Goal: Task Accomplishment & Management: Use online tool/utility

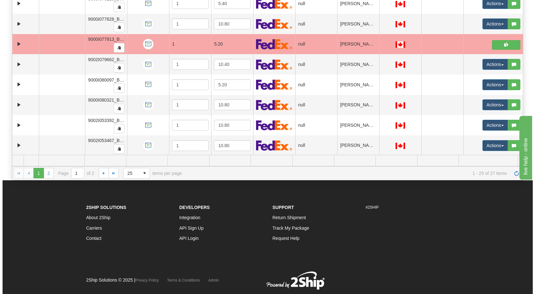
scroll to position [322, 0]
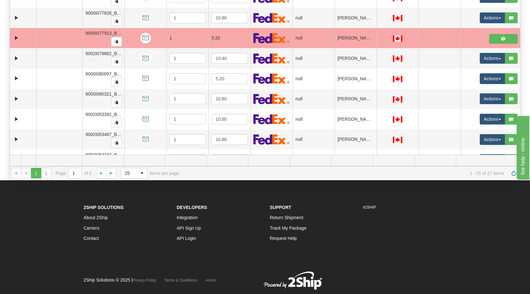
click at [253, 80] on span "button" at bounding box center [500, 78] width 3 height 1
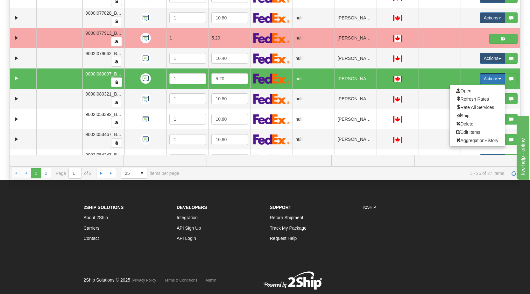
click at [253, 92] on span "Open" at bounding box center [463, 90] width 15 height 5
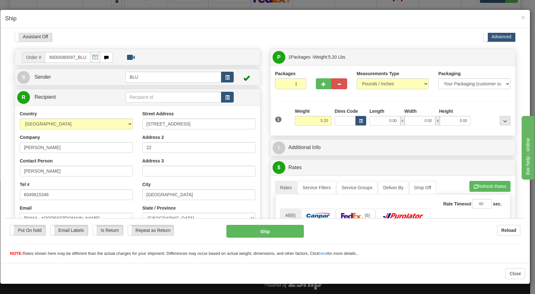
scroll to position [0, 0]
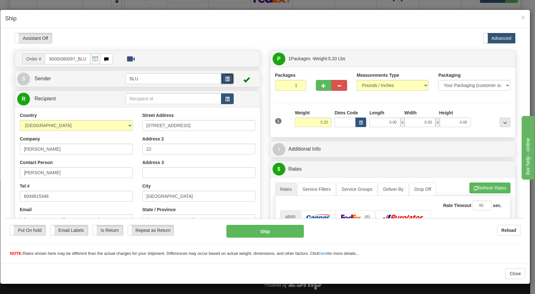
click at [225, 77] on span "button" at bounding box center [227, 79] width 4 height 4
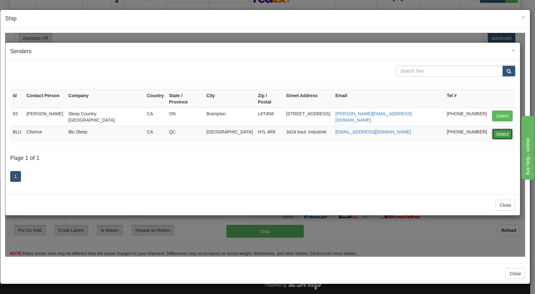
click at [253, 128] on button "Select" at bounding box center [502, 133] width 21 height 11
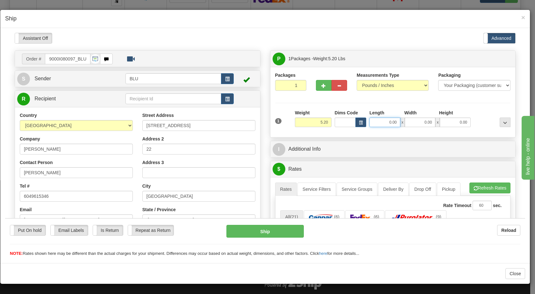
click at [253, 121] on input "0.00" at bounding box center [384, 122] width 31 height 10
type input "8.00"
click at [253, 121] on input "0.00" at bounding box center [420, 122] width 31 height 10
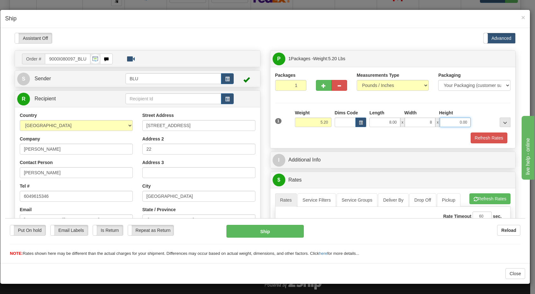
type input "8.00"
click at [253, 119] on input "0.00" at bounding box center [455, 122] width 31 height 10
type input "16.00"
click at [253, 138] on button "Refresh Rates" at bounding box center [489, 137] width 37 height 11
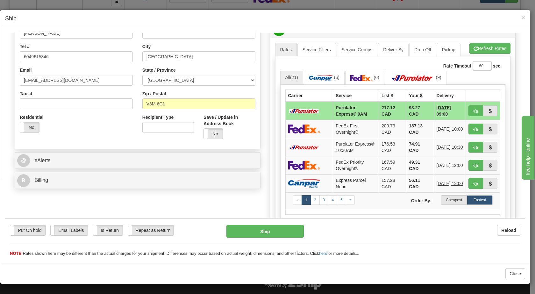
scroll to position [140, 0]
click at [253, 201] on label "Cheapest" at bounding box center [454, 200] width 26 height 10
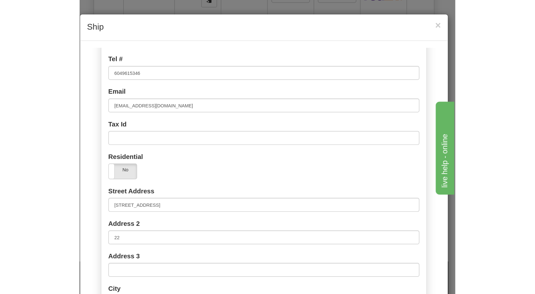
scroll to position [114, 0]
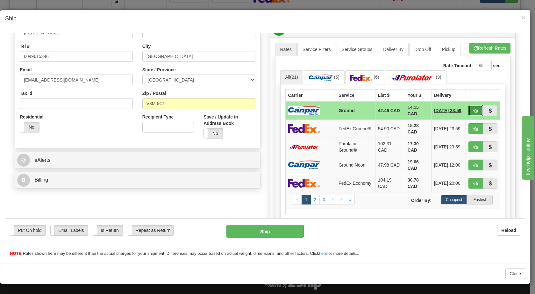
click at [253, 110] on button "button" at bounding box center [476, 110] width 15 height 11
type input "1"
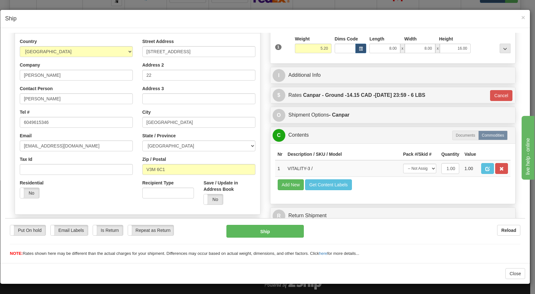
scroll to position [66, 0]
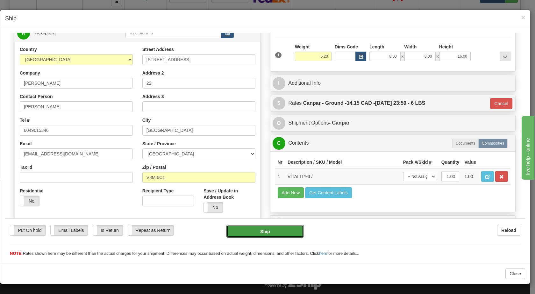
click at [253, 201] on button "Ship" at bounding box center [264, 231] width 77 height 13
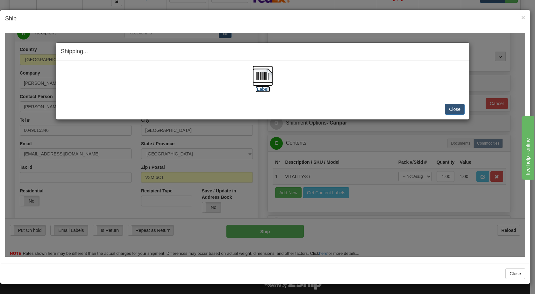
click at [253, 75] on img at bounding box center [263, 75] width 20 height 20
click at [253, 108] on button "Close" at bounding box center [455, 109] width 20 height 11
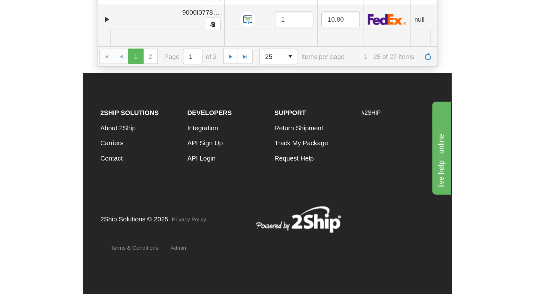
scroll to position [114, 0]
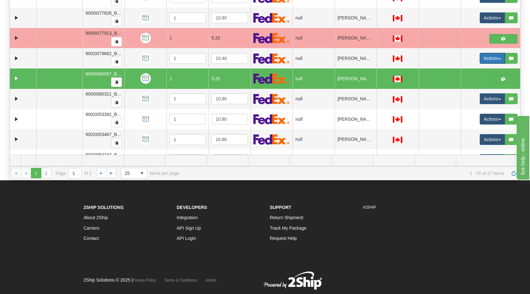
click at [253, 57] on button "Actions" at bounding box center [492, 58] width 25 height 11
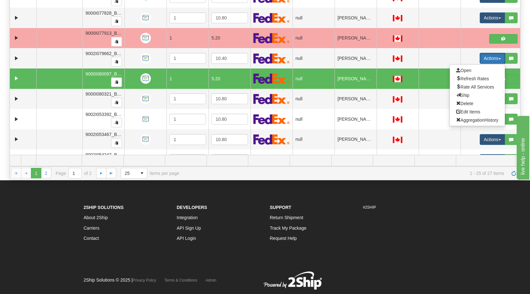
click at [253, 70] on span "Open" at bounding box center [463, 70] width 15 height 5
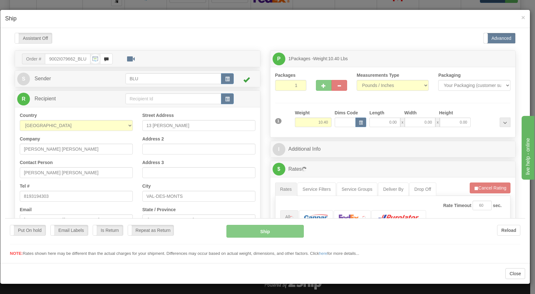
scroll to position [0, 0]
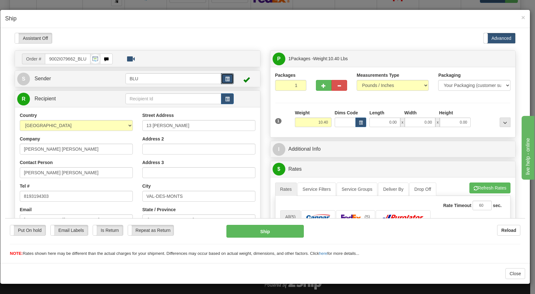
click at [227, 79] on span "button" at bounding box center [227, 79] width 4 height 4
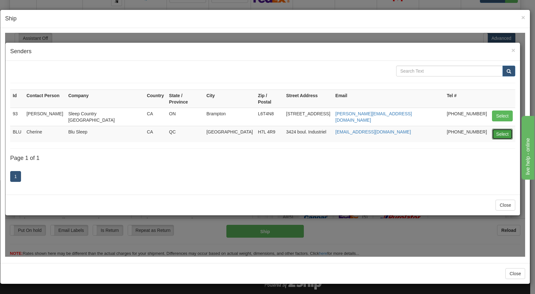
click at [253, 128] on button "Select" at bounding box center [502, 133] width 21 height 11
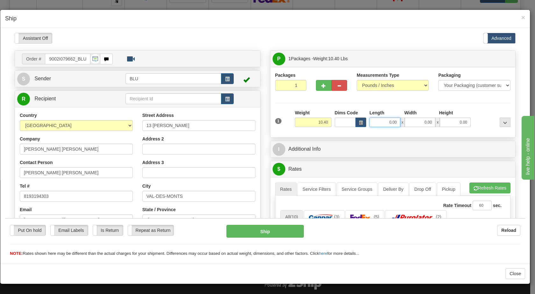
click at [253, 121] on input "0.00" at bounding box center [384, 122] width 31 height 10
type input "16.00"
click at [253, 122] on input "0.00" at bounding box center [420, 122] width 31 height 10
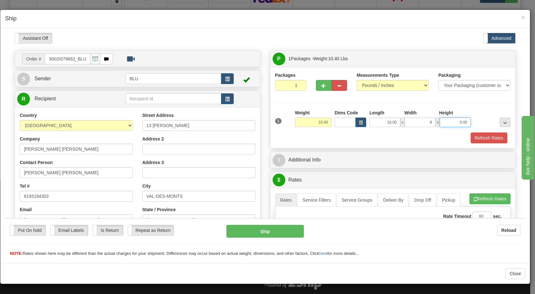
type input "8.00"
click at [253, 120] on input "0.00" at bounding box center [455, 122] width 31 height 10
type input "16.00"
click at [253, 137] on button "Refresh Rates" at bounding box center [489, 137] width 37 height 11
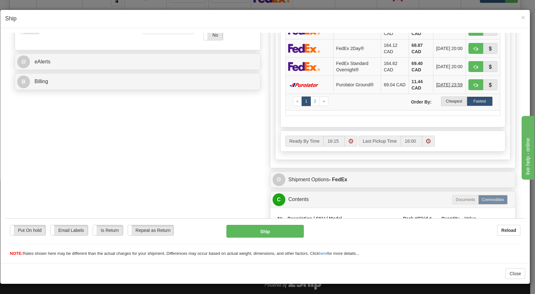
scroll to position [241, 0]
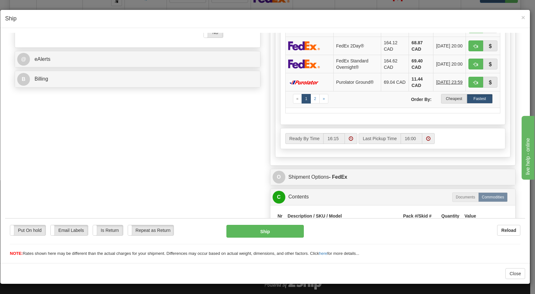
click at [253, 98] on label "Cheapest" at bounding box center [454, 99] width 26 height 10
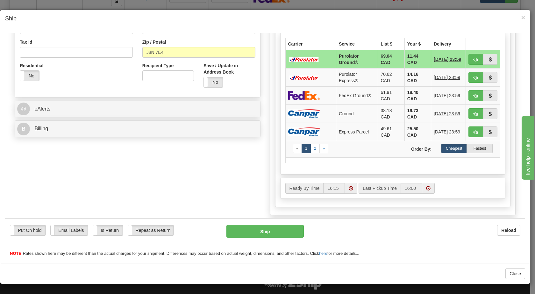
scroll to position [185, 0]
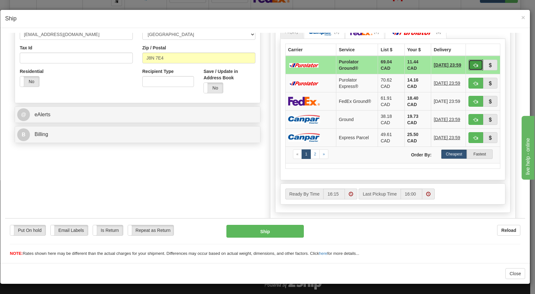
click at [253, 64] on span "button" at bounding box center [476, 65] width 4 height 4
type input "260"
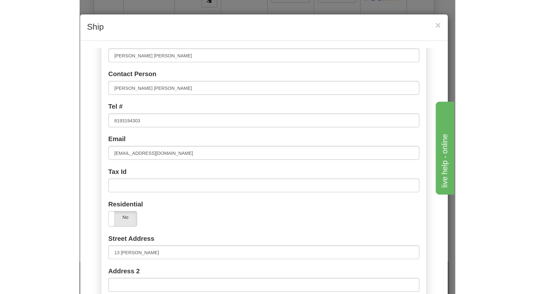
scroll to position [114, 0]
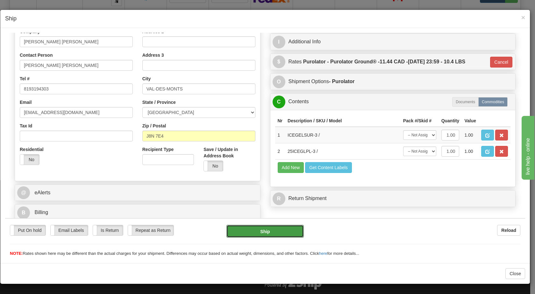
click at [235, 201] on button "Ship" at bounding box center [264, 231] width 77 height 13
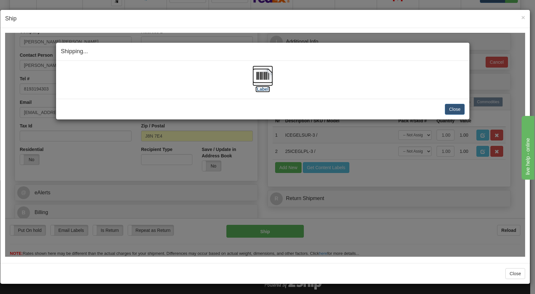
click at [253, 75] on img at bounding box center [263, 75] width 20 height 20
click at [253, 113] on button "Close" at bounding box center [455, 109] width 20 height 11
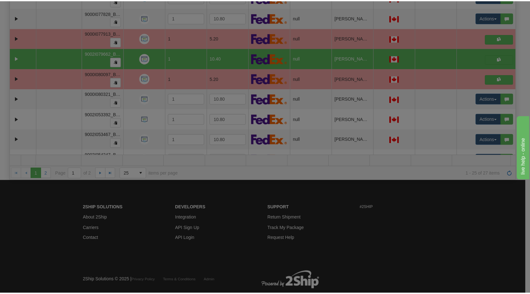
scroll to position [0, 0]
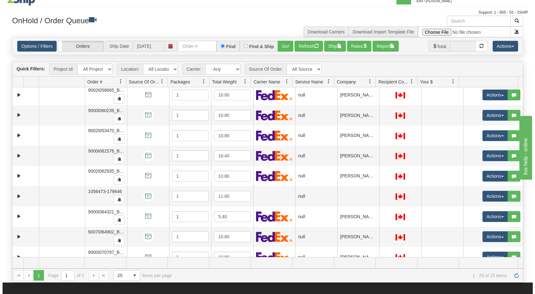
scroll to position [96, 0]
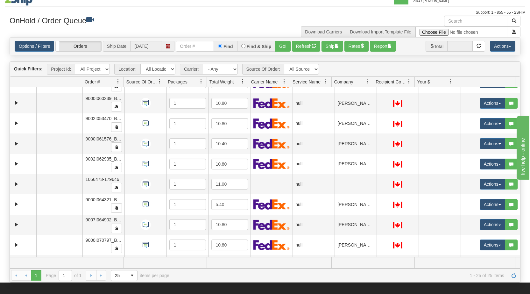
click at [499, 185] on span "button" at bounding box center [500, 184] width 3 height 1
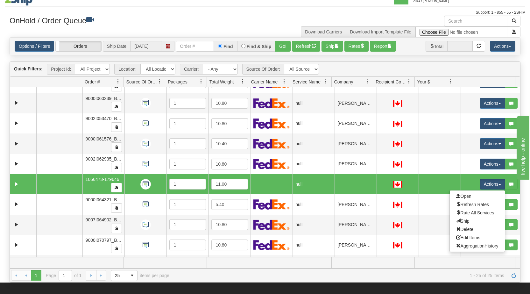
click at [473, 196] on link "Open" at bounding box center [477, 196] width 55 height 8
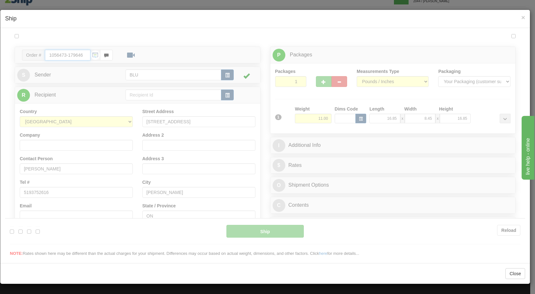
scroll to position [0, 0]
type input "16:19"
type input "16:00"
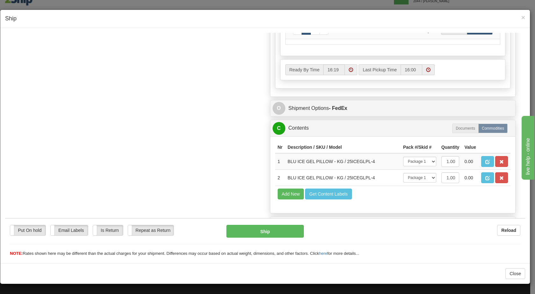
scroll to position [322, 0]
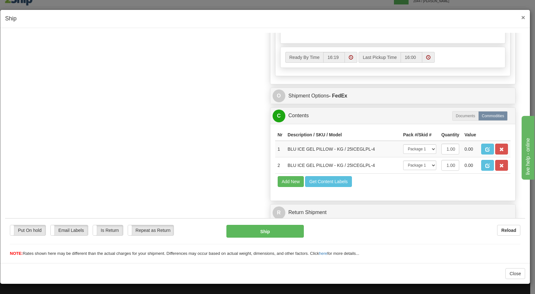
click at [523, 16] on span "×" at bounding box center [523, 17] width 4 height 7
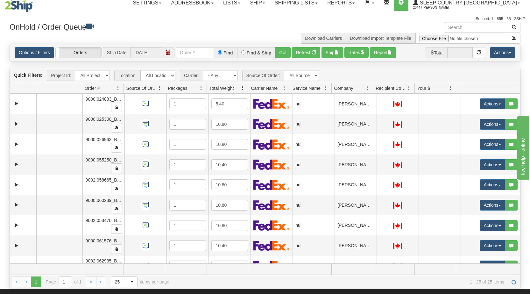
scroll to position [0, 0]
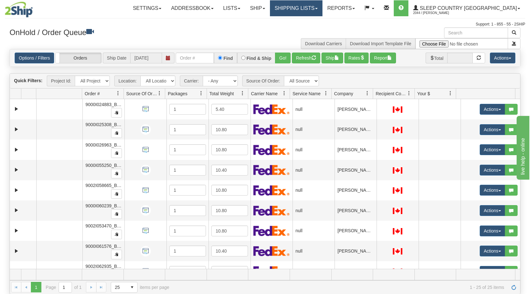
click at [323, 8] on link "Shipping lists" at bounding box center [296, 8] width 53 height 16
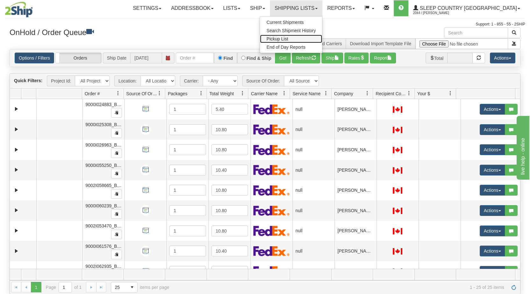
click at [288, 38] on span "Pickup List" at bounding box center [278, 38] width 22 height 5
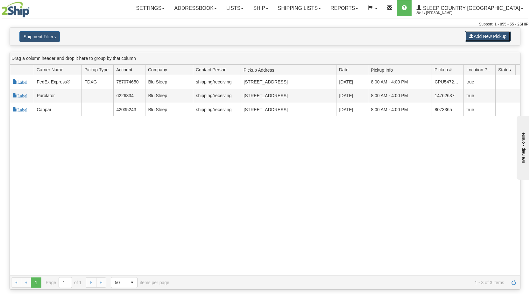
click at [480, 35] on button "Add New Pickup" at bounding box center [488, 36] width 46 height 11
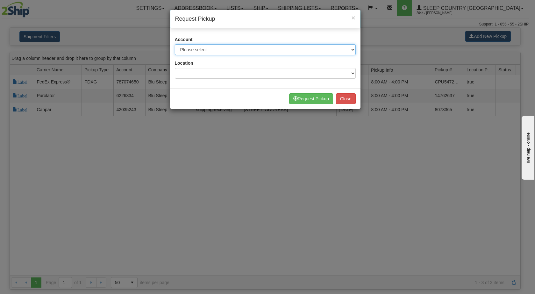
click at [327, 47] on select "Please select Canpar - 42035243 (Canpar 42035243) FedEx Express® - 787074650 (F…" at bounding box center [265, 49] width 181 height 11
click at [354, 18] on span "×" at bounding box center [353, 17] width 4 height 7
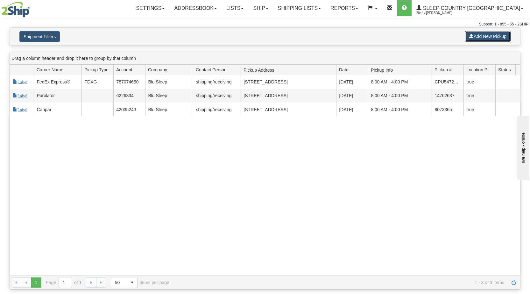
click at [480, 38] on button "Add New Pickup" at bounding box center [488, 36] width 46 height 11
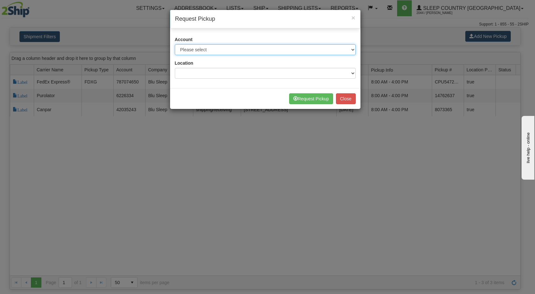
click at [297, 48] on select "Please select Canpar - 42035243 (Canpar 42035243) FedEx Express® - 787074650 (F…" at bounding box center [265, 49] width 181 height 11
click at [353, 19] on span "×" at bounding box center [353, 17] width 4 height 7
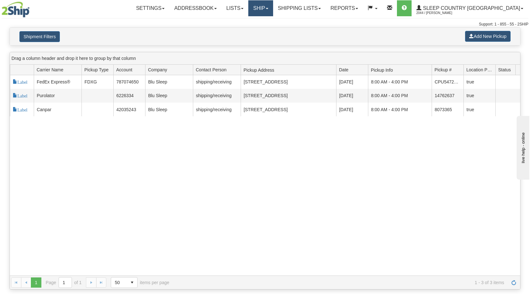
click at [273, 7] on link "Ship" at bounding box center [260, 8] width 25 height 16
click at [267, 32] on span "OnHold / Order Queue" at bounding box center [244, 30] width 45 height 5
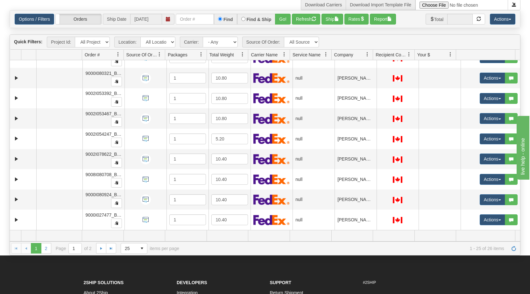
scroll to position [39, 0]
click at [499, 220] on span "button" at bounding box center [500, 219] width 3 height 1
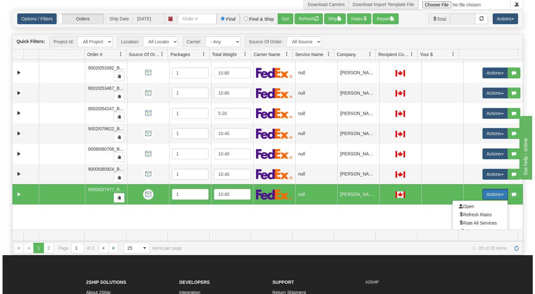
scroll to position [372, 0]
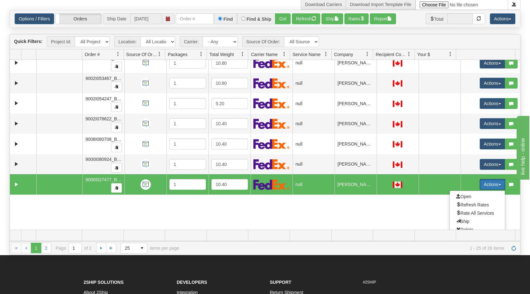
click at [463, 197] on span "Open" at bounding box center [463, 196] width 15 height 5
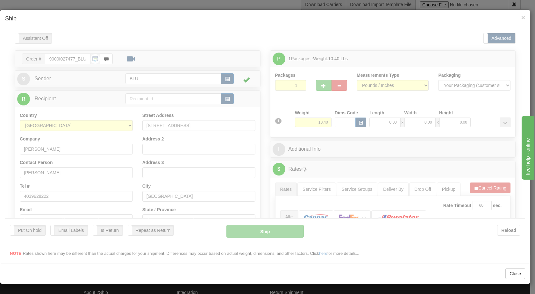
scroll to position [0, 0]
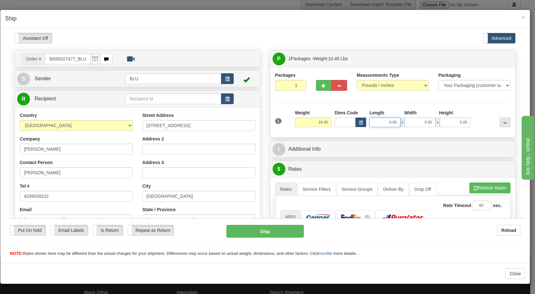
click at [382, 126] on input "0.00" at bounding box center [384, 122] width 31 height 10
click at [422, 121] on input "0.00" at bounding box center [420, 122] width 31 height 10
type input "16.00"
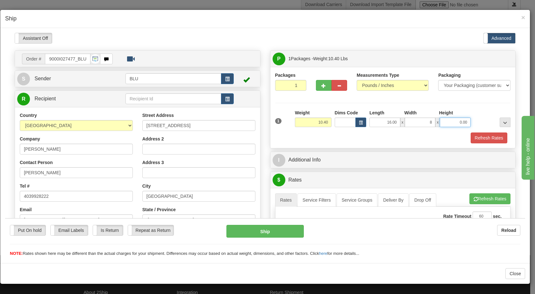
click at [449, 120] on input "0.00" at bounding box center [455, 122] width 31 height 10
type input "8.00"
click at [388, 140] on div "Refresh Rates" at bounding box center [393, 137] width 239 height 11
type input "16.00"
click at [225, 77] on span "button" at bounding box center [227, 79] width 4 height 4
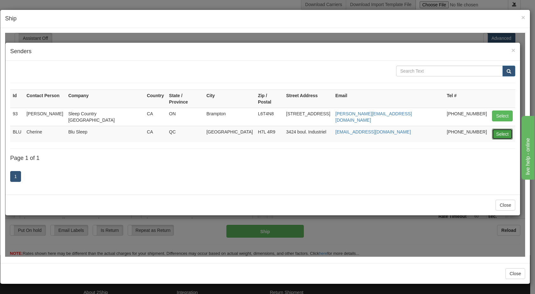
click at [499, 128] on button "Select" at bounding box center [502, 133] width 21 height 11
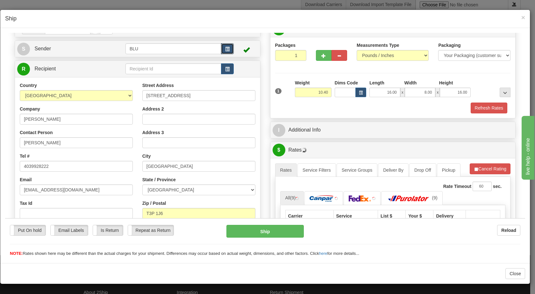
scroll to position [55, 0]
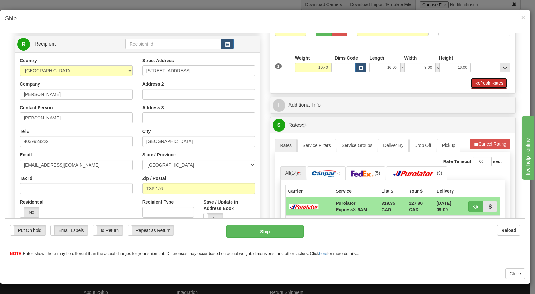
click at [491, 83] on button "Refresh Rates" at bounding box center [489, 82] width 37 height 11
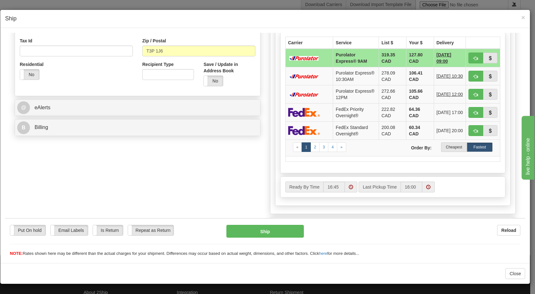
scroll to position [190, 0]
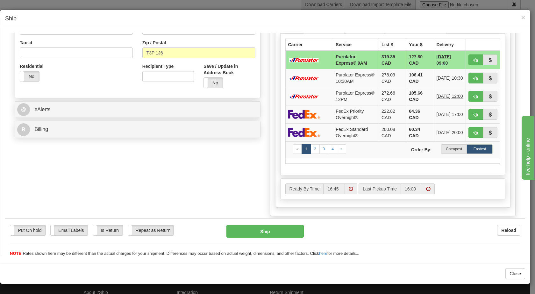
click at [449, 154] on label "Cheapest" at bounding box center [454, 149] width 26 height 10
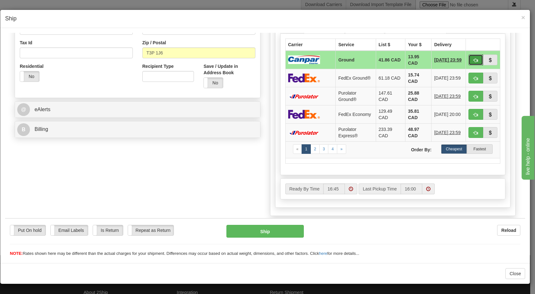
click at [474, 61] on span "button" at bounding box center [476, 60] width 4 height 4
type input "1"
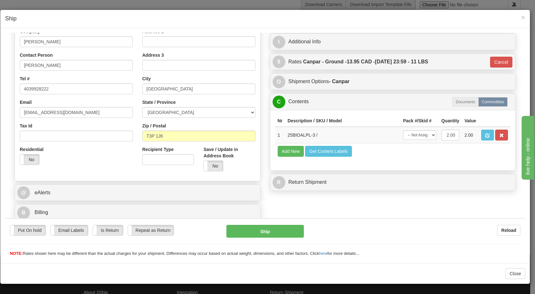
scroll to position [107, 0]
click at [247, 230] on button "Ship" at bounding box center [264, 231] width 77 height 13
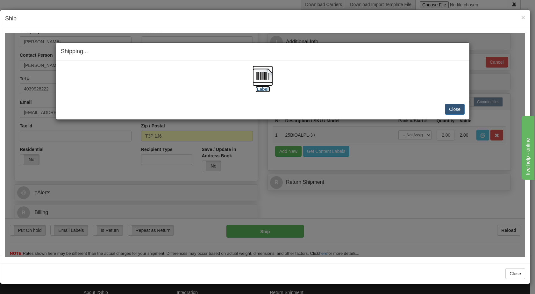
click at [261, 75] on img at bounding box center [263, 75] width 20 height 20
click at [455, 108] on button "Close" at bounding box center [455, 109] width 20 height 11
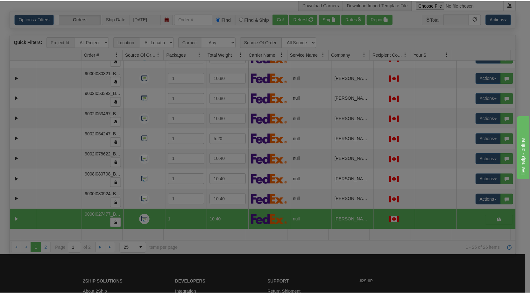
scroll to position [0, 0]
